Goal: Task Accomplishment & Management: Manage account settings

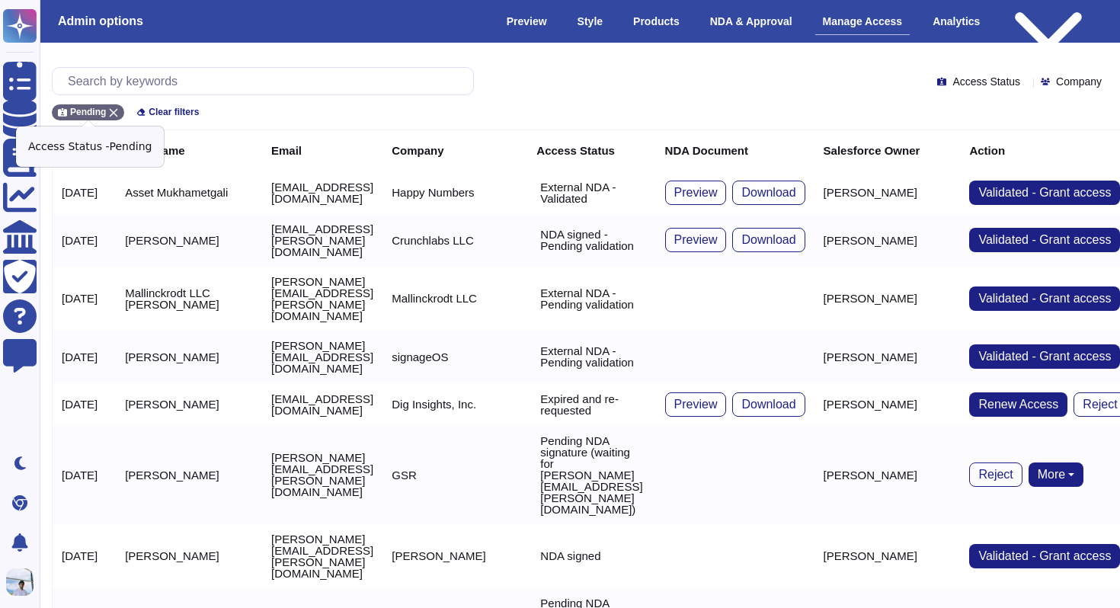
click at [113, 113] on icon at bounding box center [114, 113] width 8 height 8
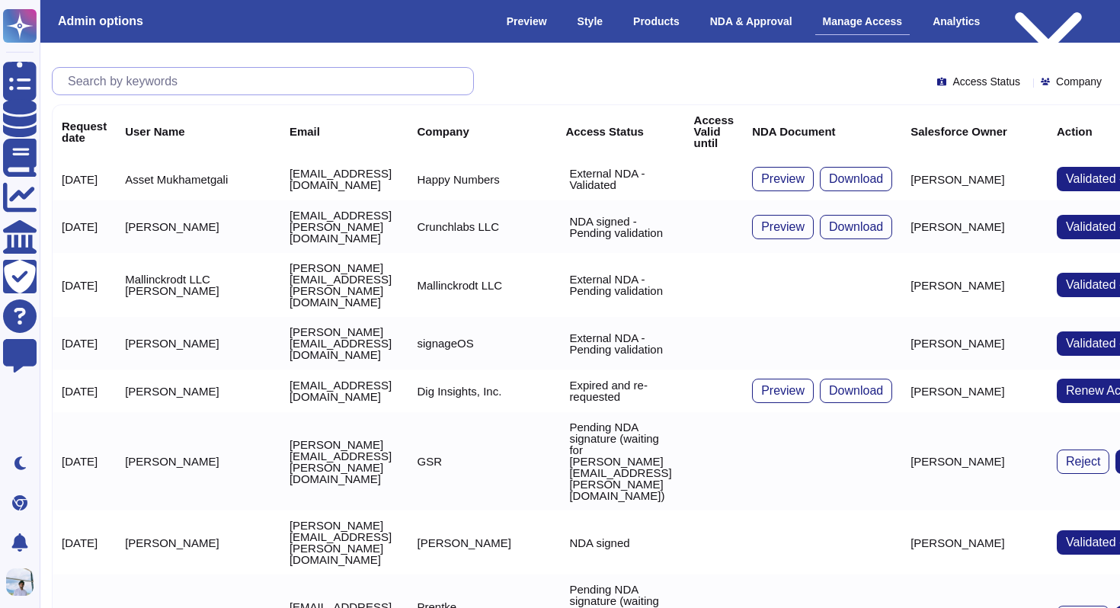
click at [139, 85] on input "text" at bounding box center [266, 81] width 413 height 27
paste input "[PERSON_NAME][EMAIL_ADDRESS][DOMAIN_NAME]"
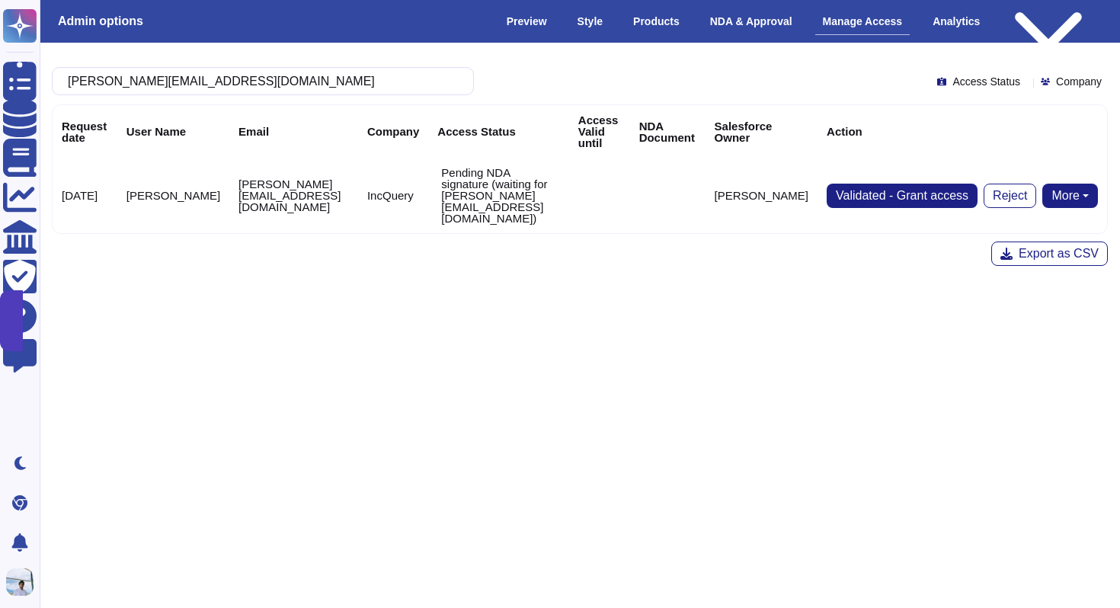
click at [1056, 184] on button "More" at bounding box center [1070, 196] width 56 height 24
type input "[PERSON_NAME][EMAIL_ADDRESS][DOMAIN_NAME]"
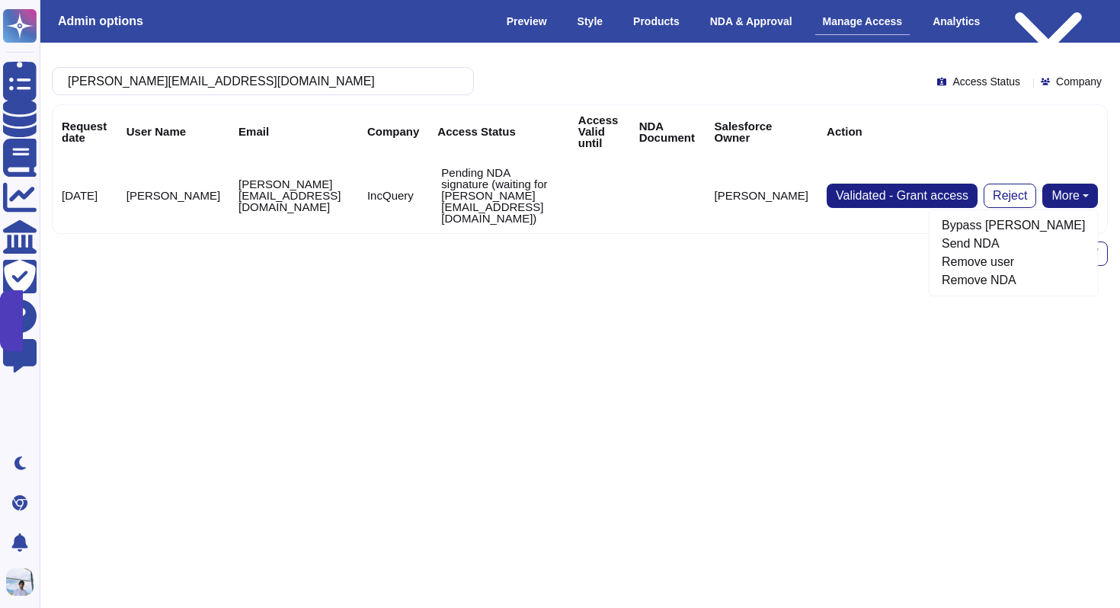
click at [539, 392] on html "Questionnaires Knowledge Base Documents Analytics CAIQ / SIG Trust Center Help …" at bounding box center [560, 202] width 1120 height 404
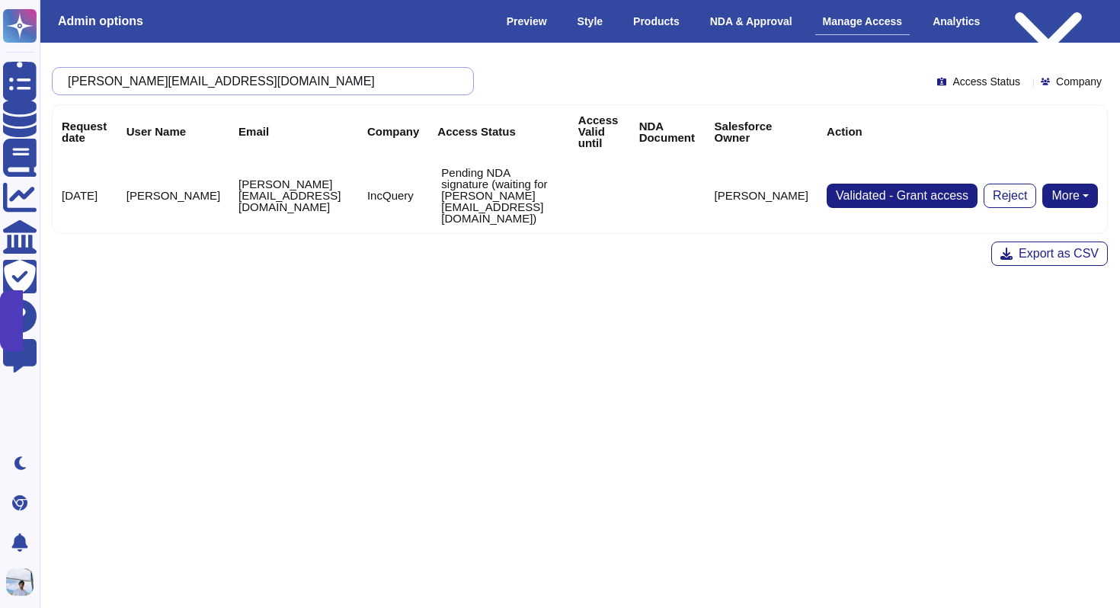
click at [248, 86] on input "[PERSON_NAME][EMAIL_ADDRESS][DOMAIN_NAME]" at bounding box center [259, 81] width 398 height 27
paste input "text"
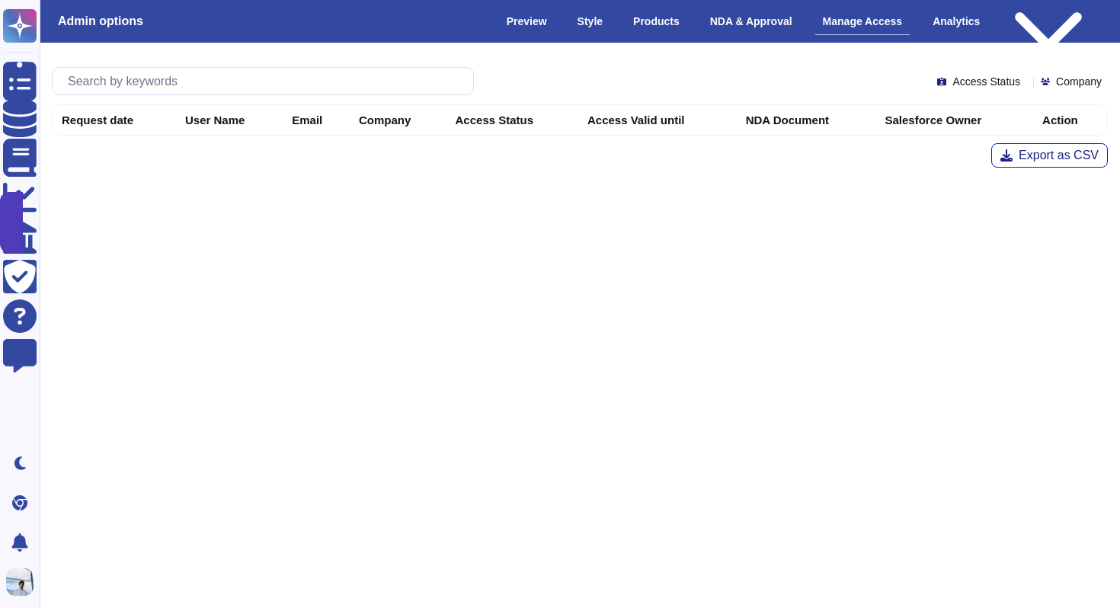
type input "[PERSON_NAME][EMAIL_ADDRESS][PERSON_NAME][DOMAIN_NAME]"
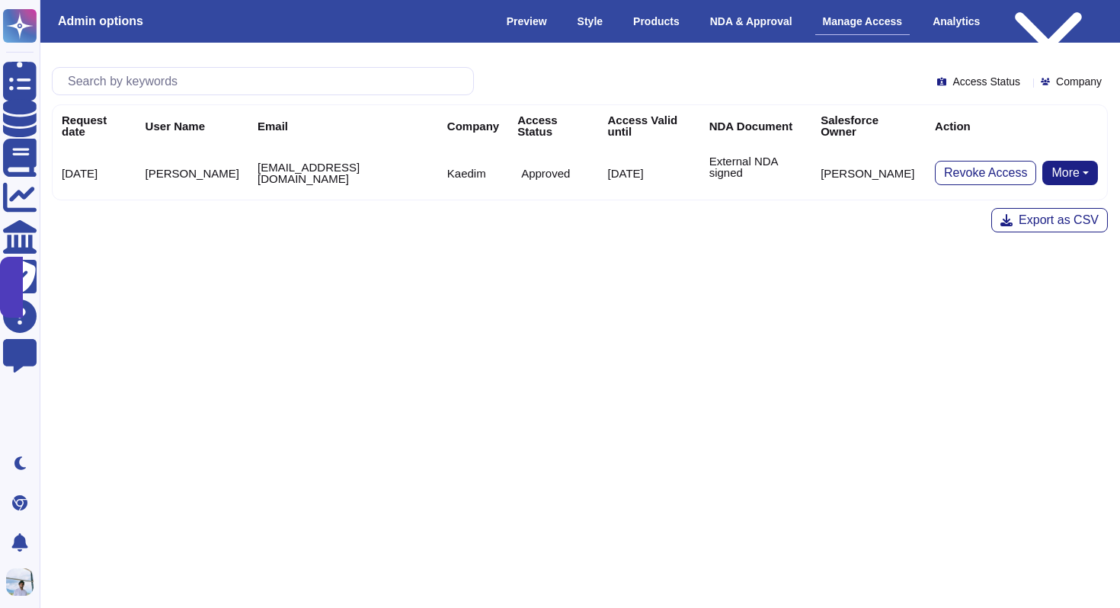
type input "[EMAIL_ADDRESS][DOMAIN_NAME]"
click at [478, 218] on div "[EMAIL_ADDRESS][DOMAIN_NAME] Access Status Company Request date User Name Email…" at bounding box center [580, 150] width 1080 height 190
click at [1052, 168] on button "More" at bounding box center [1070, 173] width 56 height 24
click at [1018, 212] on link "Remove NDA" at bounding box center [1036, 221] width 120 height 18
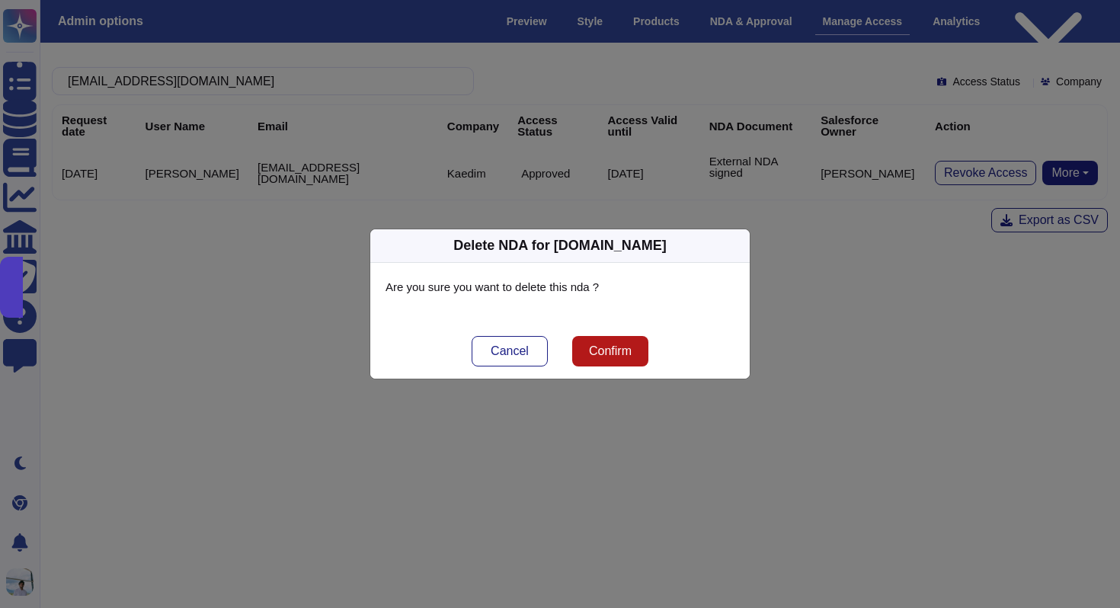
click at [628, 345] on span "Confirm" at bounding box center [610, 351] width 43 height 12
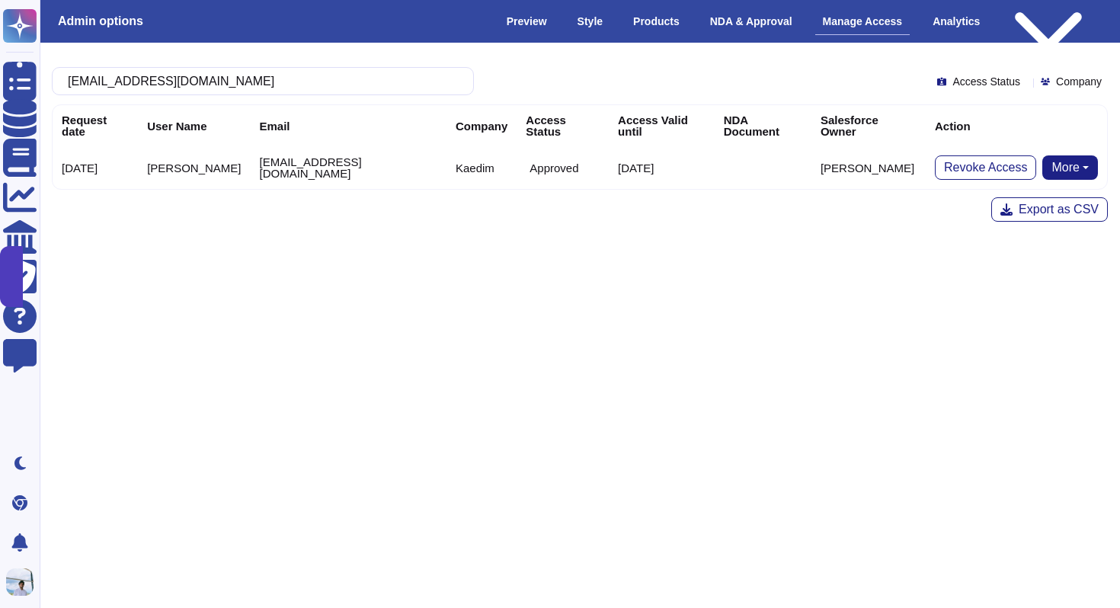
click at [1056, 155] on button "More" at bounding box center [1070, 167] width 56 height 24
click at [998, 206] on link "Send NDA" at bounding box center [1013, 215] width 168 height 18
